Goal: Task Accomplishment & Management: Use online tool/utility

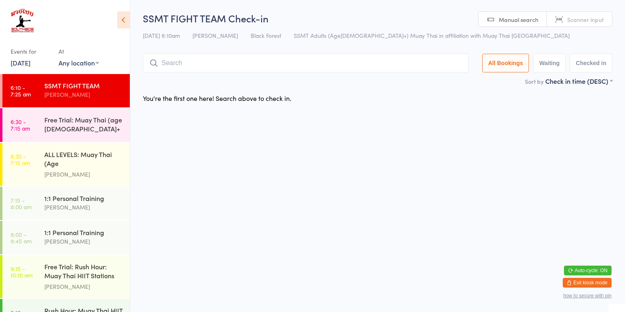
click at [102, 127] on div "Free Trial: Muay Thai (age [DEMOGRAPHIC_DATA]+ years)" at bounding box center [83, 125] width 78 height 20
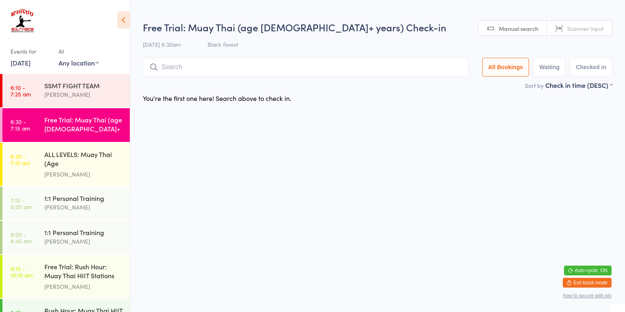
click at [93, 162] on div "ALL LEVELS: Muay Thai (Age [DEMOGRAPHIC_DATA]+)" at bounding box center [83, 160] width 78 height 20
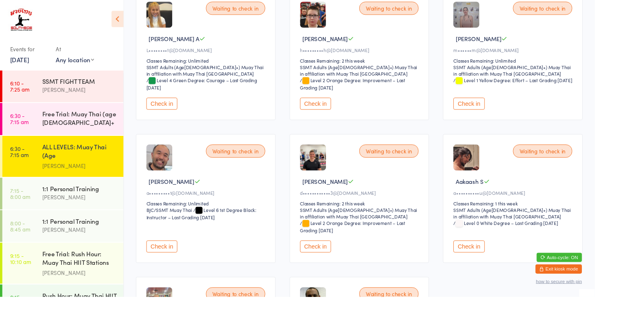
scroll to position [116, 0]
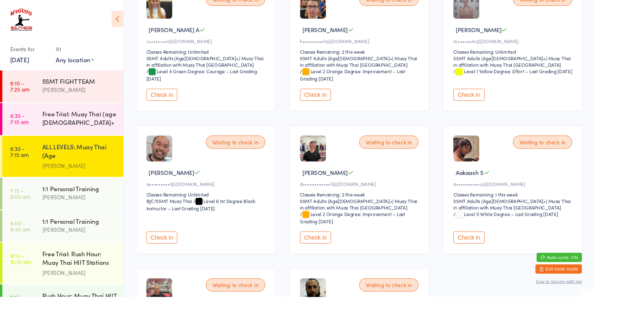
click at [329, 247] on button "Check in" at bounding box center [331, 249] width 33 height 13
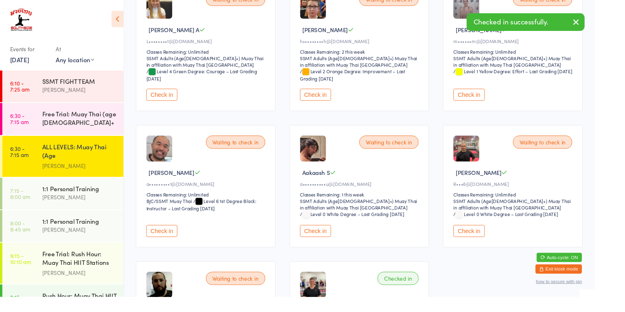
click at [167, 238] on button "Check in" at bounding box center [170, 242] width 33 height 13
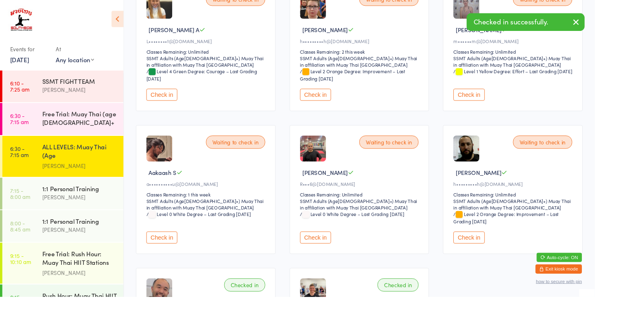
click at [166, 101] on button "Check in" at bounding box center [170, 99] width 33 height 13
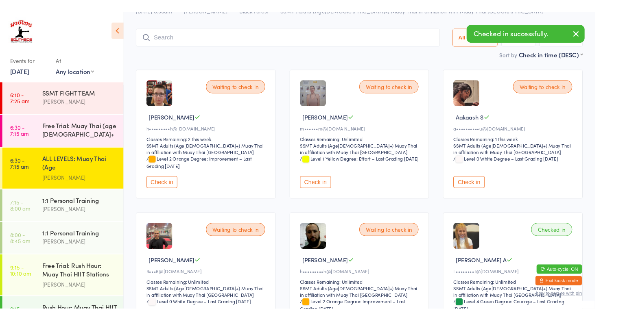
scroll to position [35, 0]
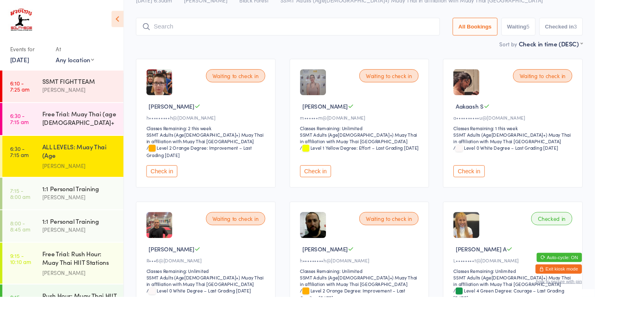
click at [338, 177] on button "Check in" at bounding box center [331, 180] width 33 height 13
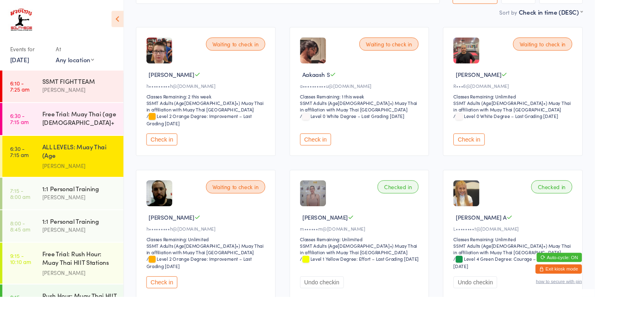
scroll to position [53, 0]
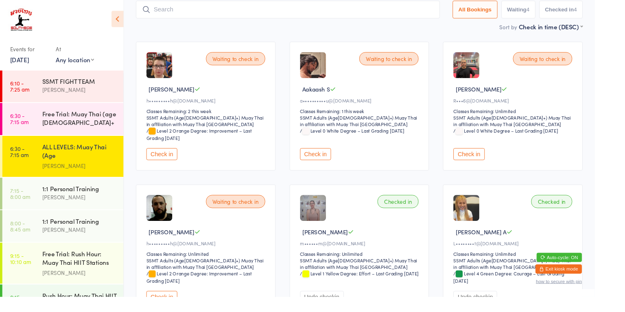
click at [490, 165] on button "Check in" at bounding box center [492, 162] width 33 height 13
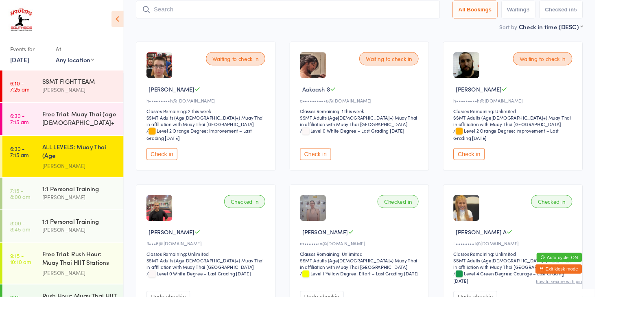
click at [331, 161] on button "Check in" at bounding box center [331, 162] width 33 height 13
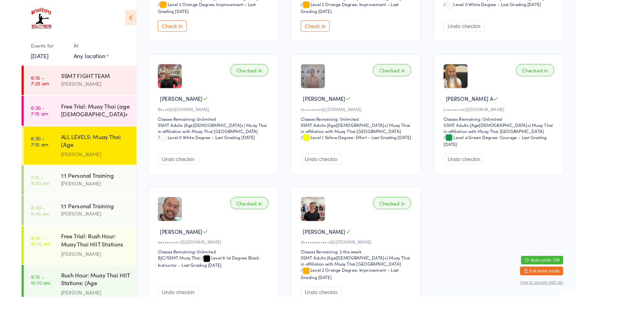
scroll to position [0, 0]
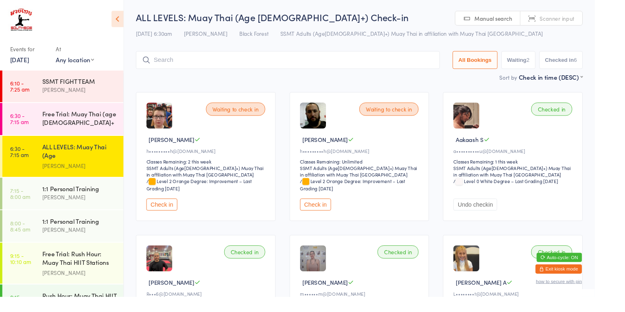
click at [329, 211] on button "Check in" at bounding box center [331, 215] width 33 height 13
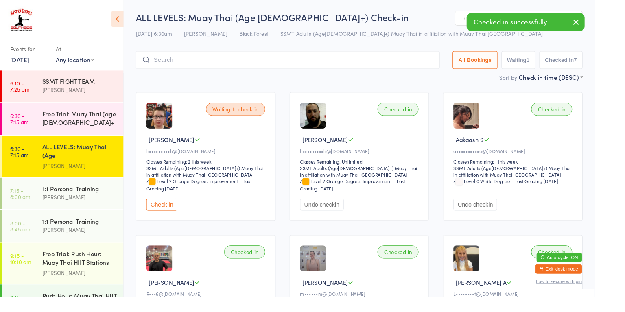
click at [177, 214] on button "Check in" at bounding box center [170, 215] width 33 height 13
